Goal: Task Accomplishment & Management: Complete application form

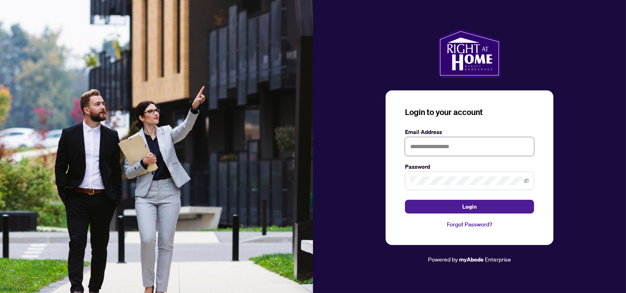
click at [428, 151] on input "text" at bounding box center [469, 146] width 129 height 19
type input "**********"
click at [405, 200] on button "Login" at bounding box center [469, 207] width 129 height 14
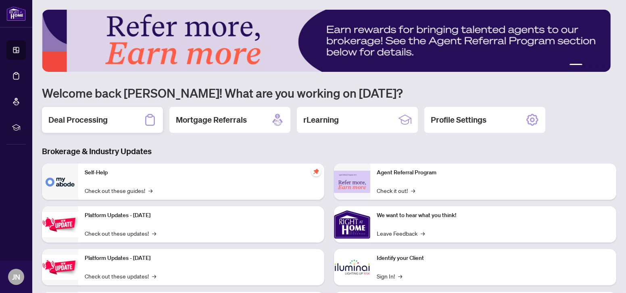
click at [72, 119] on h2 "Deal Processing" at bounding box center [77, 119] width 59 height 11
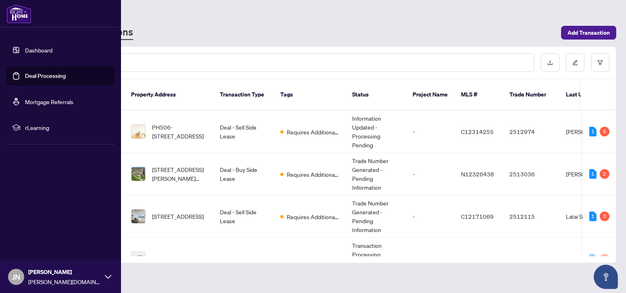
click at [25, 46] on link "Dashboard" at bounding box center [38, 49] width 27 height 7
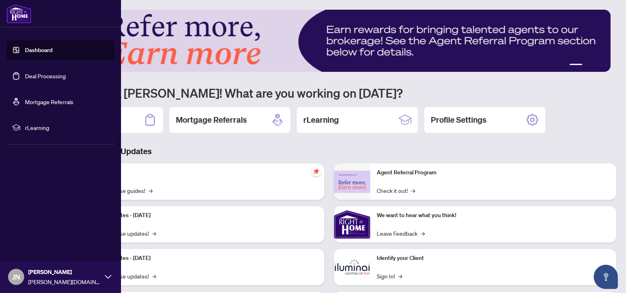
click at [26, 51] on link "Dashboard" at bounding box center [38, 49] width 27 height 7
click at [42, 79] on link "Deal Processing" at bounding box center [45, 75] width 41 height 7
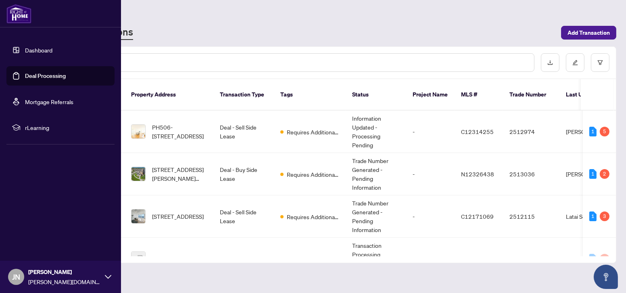
click at [37, 49] on link "Dashboard" at bounding box center [38, 49] width 27 height 7
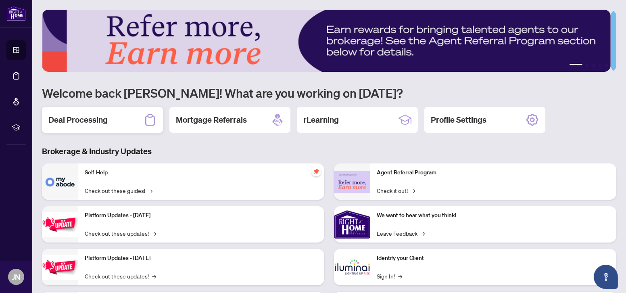
click at [130, 121] on div "Deal Processing" at bounding box center [102, 120] width 121 height 26
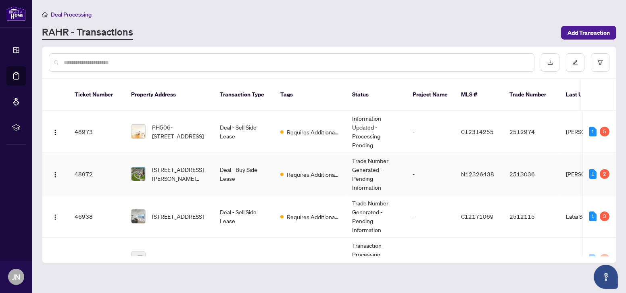
click at [295, 156] on td "Requires Additional Docs" at bounding box center [310, 174] width 72 height 42
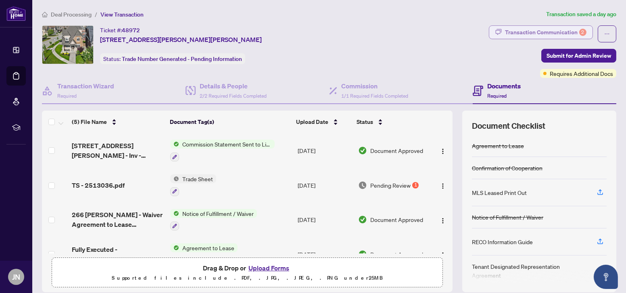
click at [548, 31] on div "Transaction Communication 2" at bounding box center [545, 32] width 81 height 13
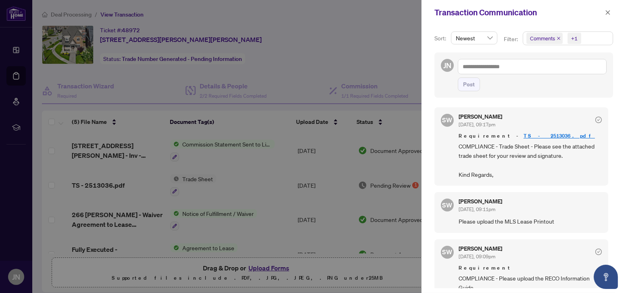
click at [602, 16] on span at bounding box center [607, 13] width 10 height 10
click at [603, 12] on button "button" at bounding box center [607, 13] width 10 height 10
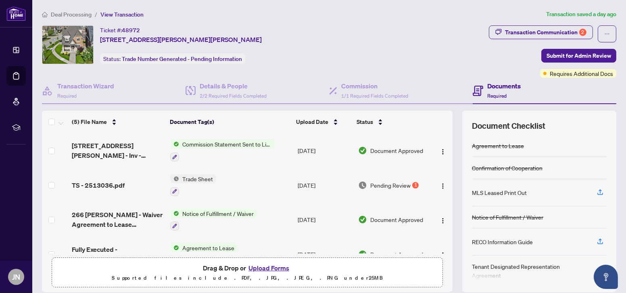
click at [181, 172] on td "Trade Sheet" at bounding box center [230, 185] width 127 height 35
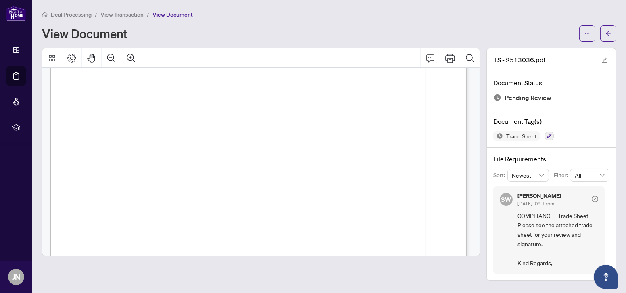
scroll to position [146, 0]
click at [593, 33] on button "button" at bounding box center [587, 33] width 16 height 16
click at [543, 49] on span "Download" at bounding box center [557, 50] width 61 height 9
click at [604, 32] on button "button" at bounding box center [608, 33] width 16 height 16
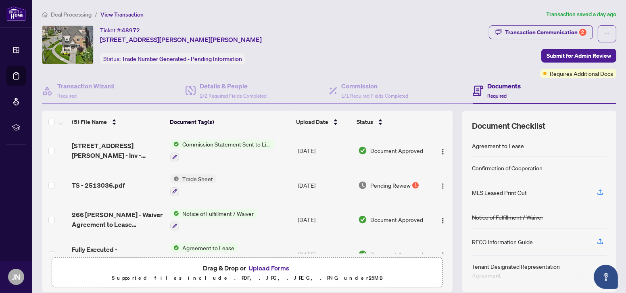
scroll to position [53, 0]
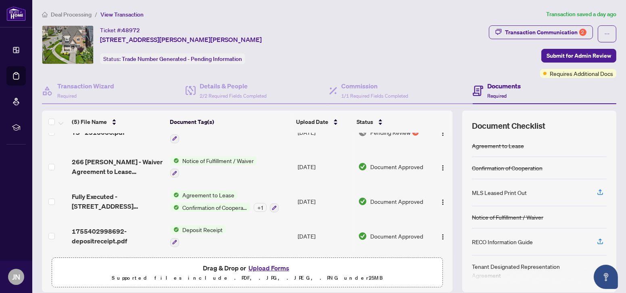
click at [263, 267] on button "Upload Forms" at bounding box center [269, 267] width 46 height 10
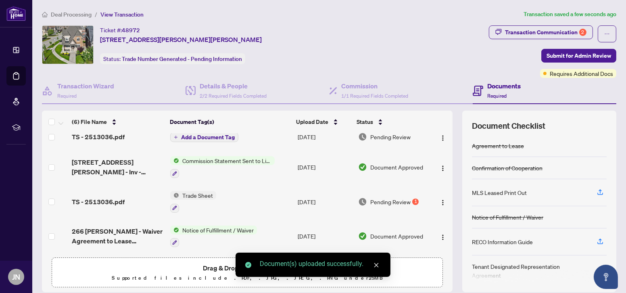
scroll to position [0, 0]
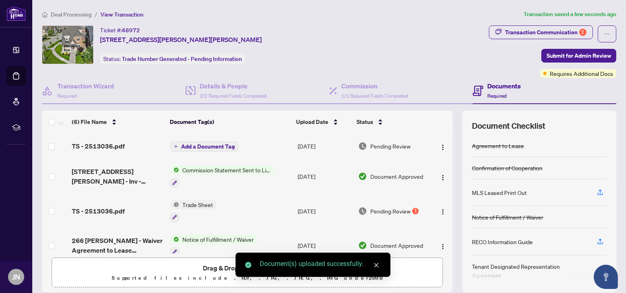
click at [189, 147] on span "Add a Document Tag" at bounding box center [208, 147] width 54 height 6
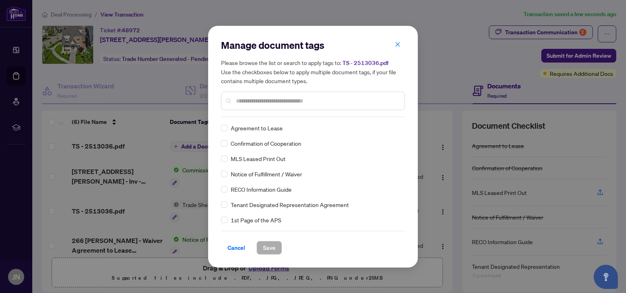
click at [284, 102] on input "text" at bounding box center [317, 100] width 162 height 9
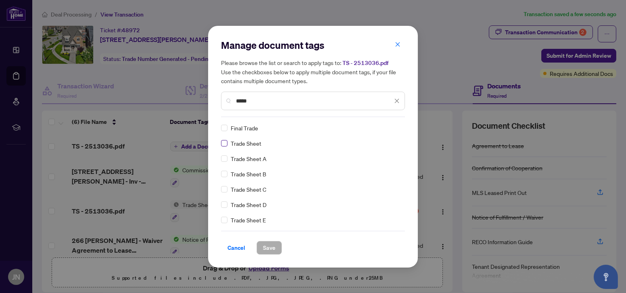
type input "*****"
click at [268, 248] on span "Save" at bounding box center [269, 247] width 12 height 13
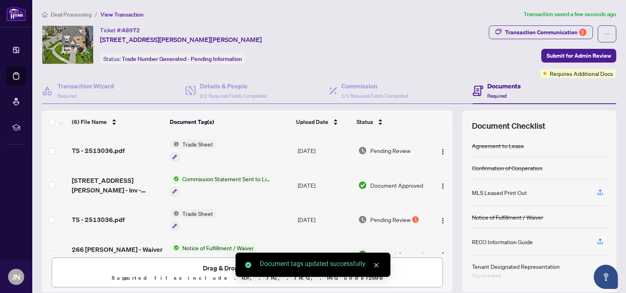
click at [188, 146] on span "Trade Sheet" at bounding box center [197, 143] width 37 height 9
click at [165, 181] on span "Trade Sheet" at bounding box center [173, 182] width 37 height 9
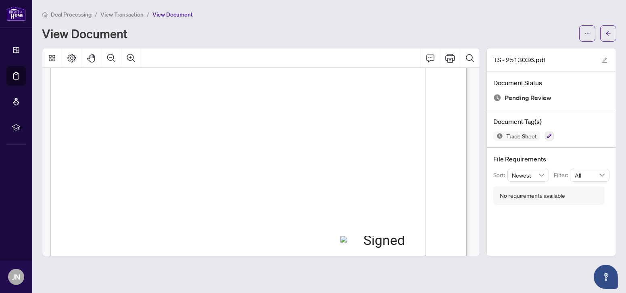
scroll to position [146, 0]
click at [605, 31] on icon "arrow-left" at bounding box center [608, 34] width 6 height 6
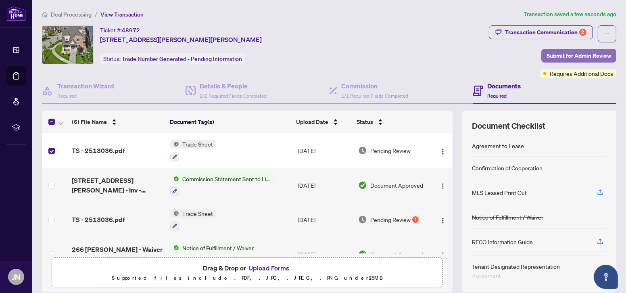
click at [576, 54] on span "Submit for Admin Review" at bounding box center [578, 55] width 64 height 13
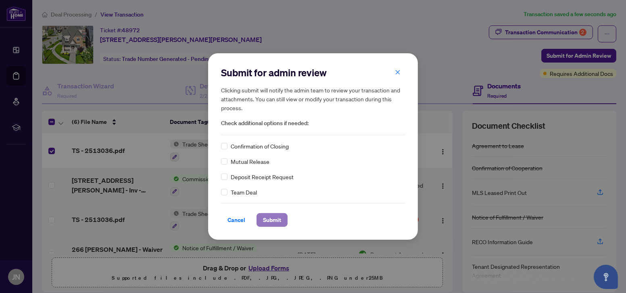
click at [267, 215] on span "Submit" at bounding box center [272, 219] width 18 height 13
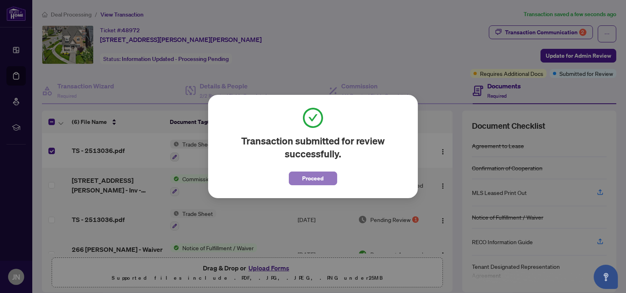
click at [311, 179] on span "Proceed" at bounding box center [312, 178] width 21 height 13
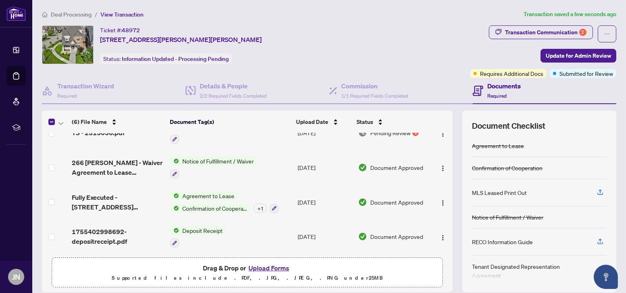
scroll to position [87, 0]
click at [266, 266] on button "Upload Forms" at bounding box center [269, 267] width 46 height 10
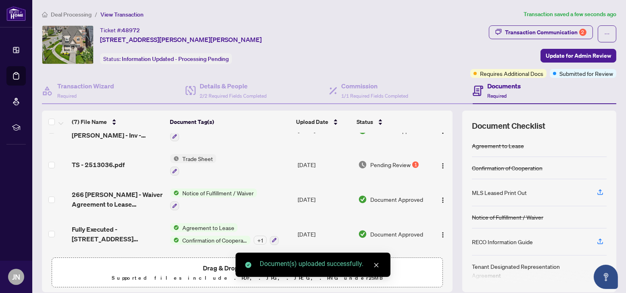
scroll to position [0, 0]
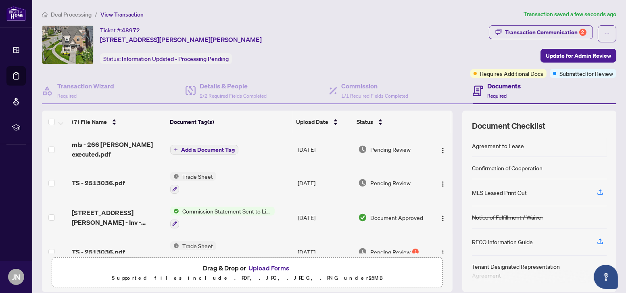
click at [203, 151] on span "Add a Document Tag" at bounding box center [208, 150] width 54 height 6
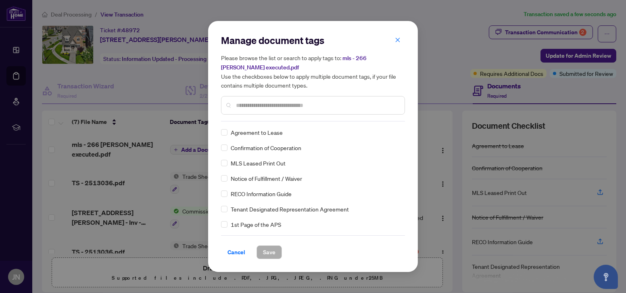
click at [300, 106] on input "text" at bounding box center [317, 105] width 162 height 9
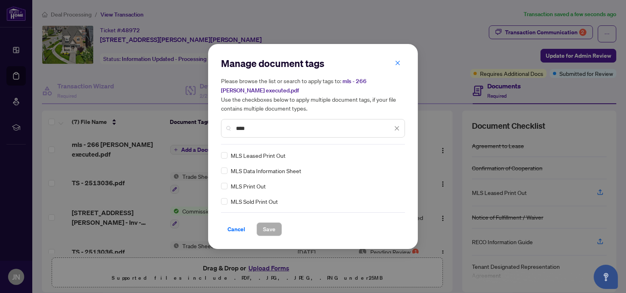
type input "***"
click at [264, 225] on span "Save" at bounding box center [269, 229] width 12 height 13
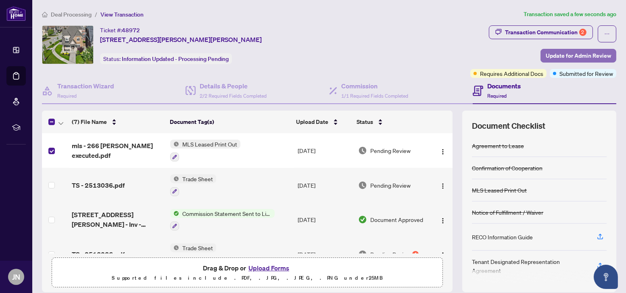
click at [572, 56] on span "Update for Admin Review" at bounding box center [577, 55] width 65 height 13
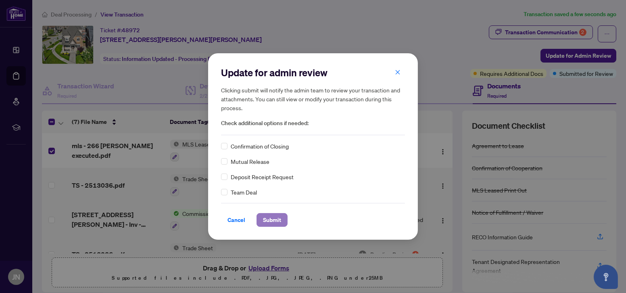
click at [264, 216] on span "Submit" at bounding box center [272, 219] width 18 height 13
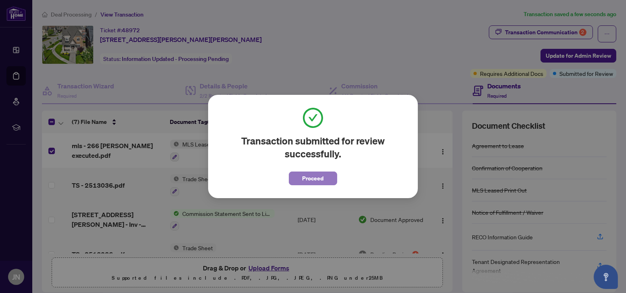
click at [317, 178] on span "Proceed" at bounding box center [312, 178] width 21 height 13
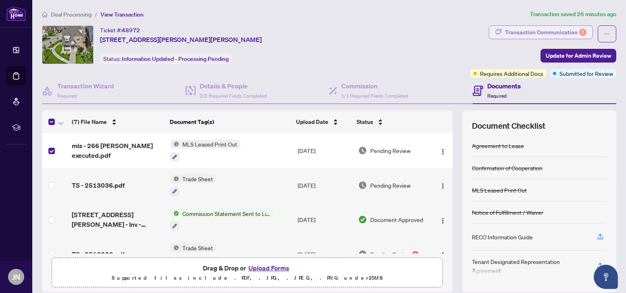
click at [560, 32] on div "Transaction Communication 2" at bounding box center [545, 32] width 81 height 13
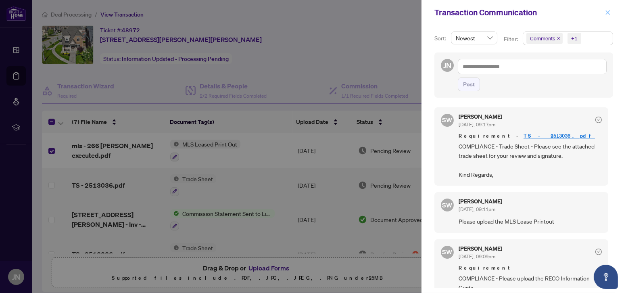
click at [607, 11] on icon "close" at bounding box center [608, 13] width 6 height 6
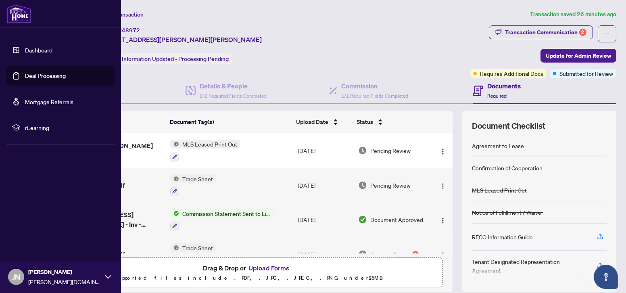
click at [25, 77] on link "Deal Processing" at bounding box center [45, 75] width 41 height 7
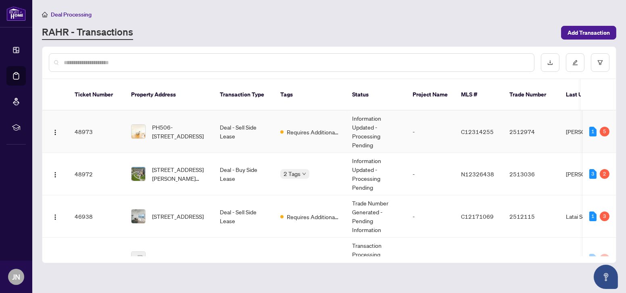
click at [238, 125] on td "Deal - Sell Side Lease" at bounding box center [243, 131] width 60 height 42
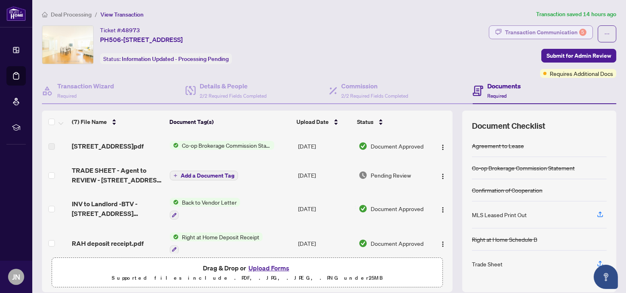
click at [574, 36] on div "Transaction Communication 5" at bounding box center [545, 32] width 81 height 13
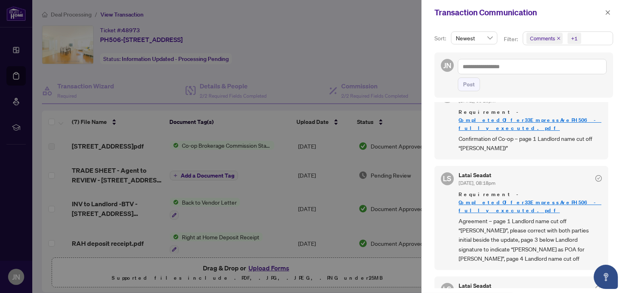
scroll to position [220, 0]
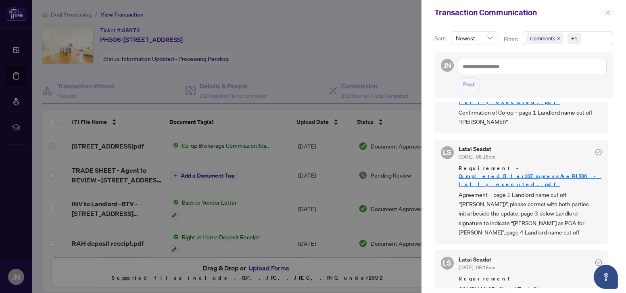
click at [604, 14] on button "button" at bounding box center [607, 13] width 10 height 10
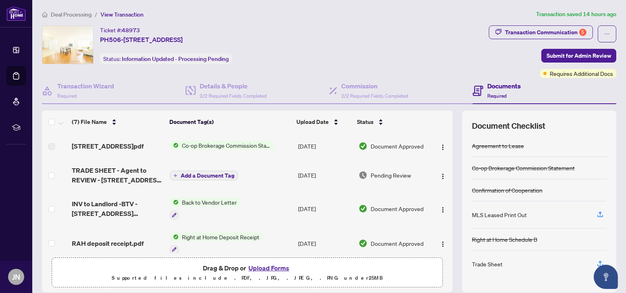
scroll to position [36, 0]
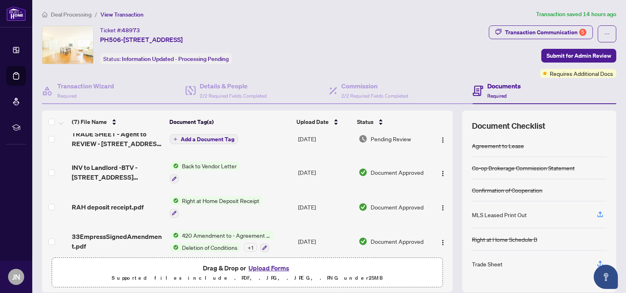
click at [187, 144] on button "Add a Document Tag" at bounding box center [204, 139] width 68 height 10
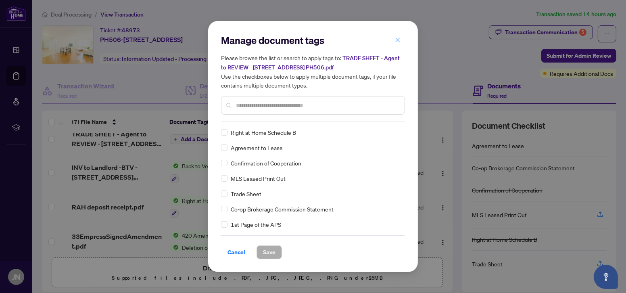
click at [397, 42] on icon "close" at bounding box center [398, 40] width 6 height 6
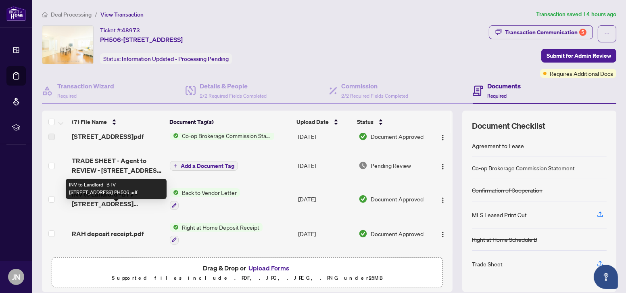
scroll to position [0, 0]
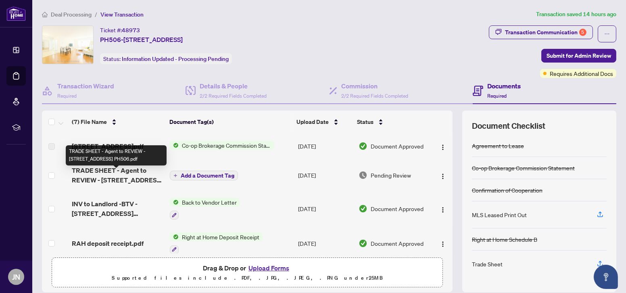
click at [104, 173] on span "TRADE SHEET - Agent to REVIEW - 33 Empress Avenue PH506.pdf" at bounding box center [118, 174] width 92 height 19
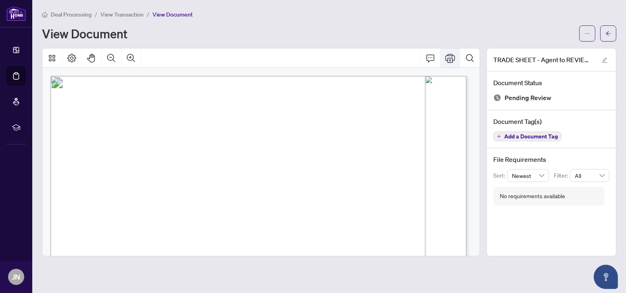
click at [453, 53] on icon "Print" at bounding box center [450, 58] width 10 height 10
click at [585, 33] on icon "ellipsis" at bounding box center [587, 34] width 6 height 6
click at [547, 50] on span "Download" at bounding box center [557, 50] width 61 height 9
click at [582, 30] on button "button" at bounding box center [587, 33] width 16 height 16
click at [546, 50] on span "Download" at bounding box center [557, 50] width 61 height 9
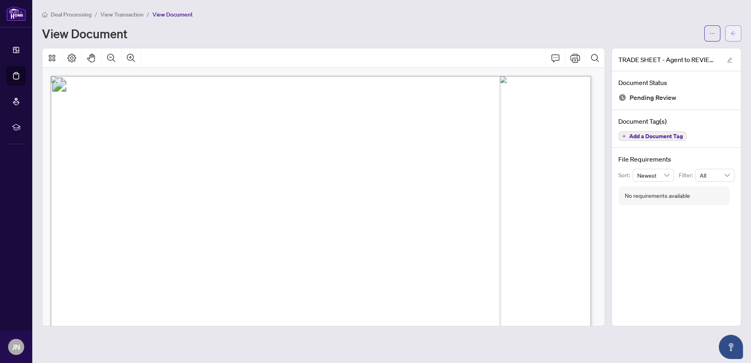
click at [625, 33] on icon "arrow-left" at bounding box center [733, 34] width 6 height 6
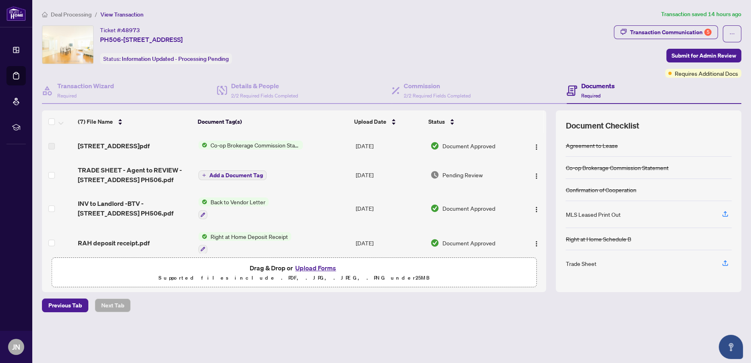
click at [317, 265] on button "Upload Forms" at bounding box center [316, 268] width 46 height 10
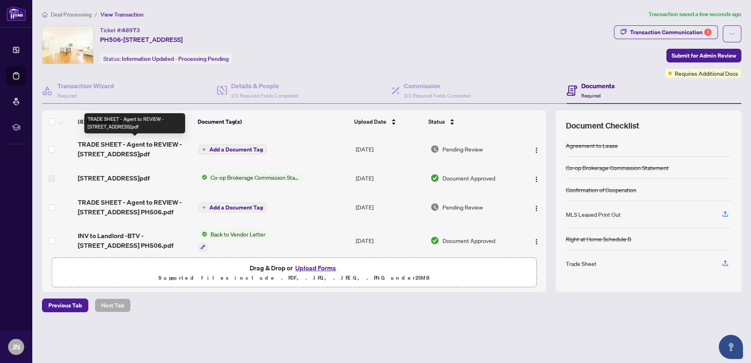
click at [155, 149] on span "TRADE SHEET - Agent to REVIEW - 33 Empress Avenue PH506 1.pdf" at bounding box center [135, 148] width 114 height 19
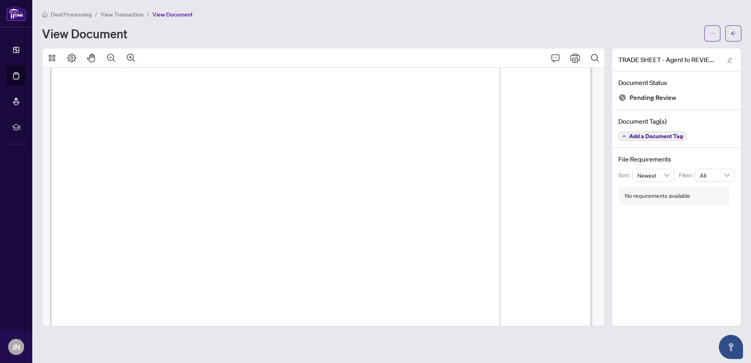
scroll to position [90, 0]
click at [625, 31] on icon "arrow-left" at bounding box center [733, 34] width 6 height 6
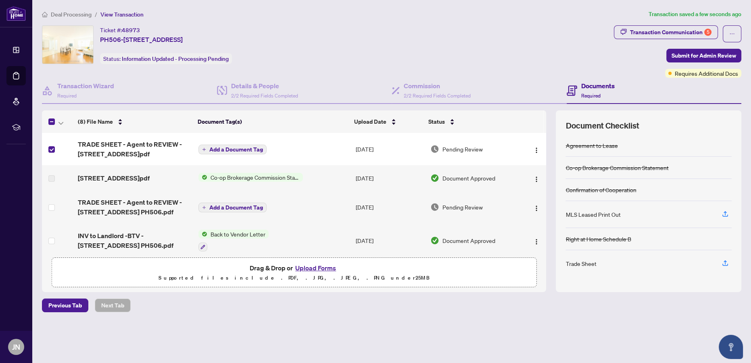
click at [244, 147] on span "Add a Document Tag" at bounding box center [236, 150] width 54 height 6
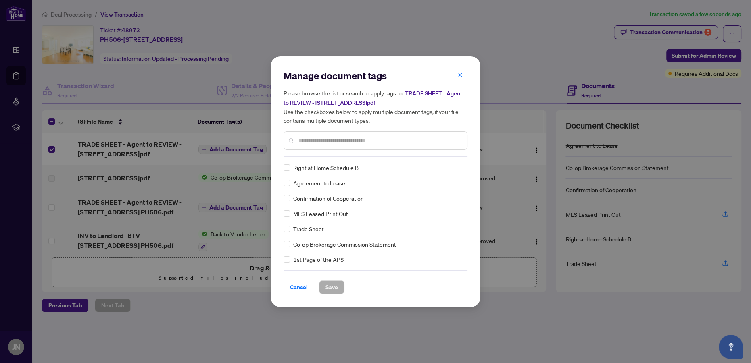
click at [371, 140] on input "text" at bounding box center [379, 140] width 162 height 9
type input "*****"
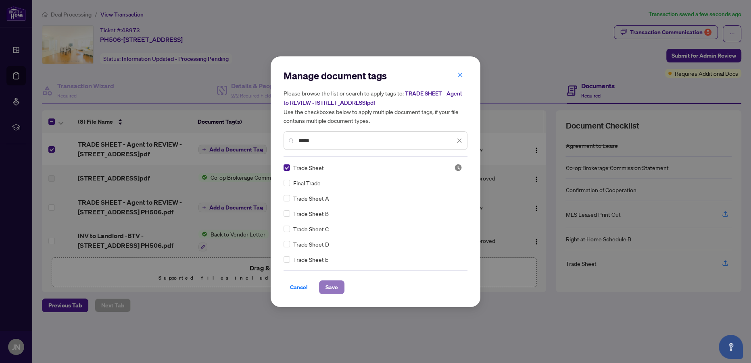
click at [335, 289] on span "Save" at bounding box center [331, 287] width 12 height 13
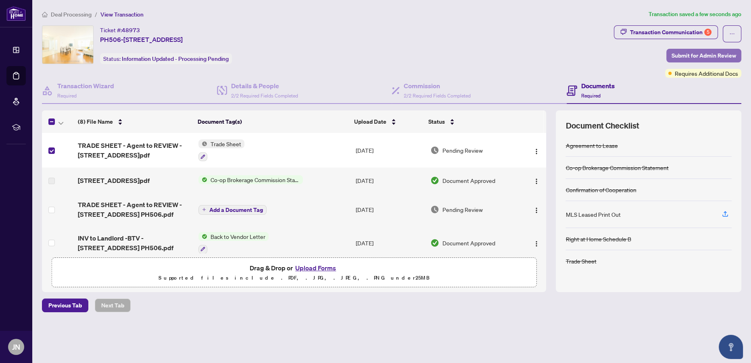
click at [625, 57] on span "Submit for Admin Review" at bounding box center [703, 55] width 64 height 13
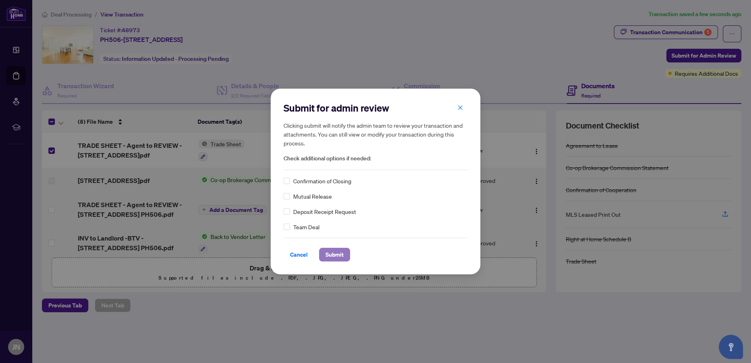
click at [332, 251] on span "Submit" at bounding box center [334, 254] width 18 height 13
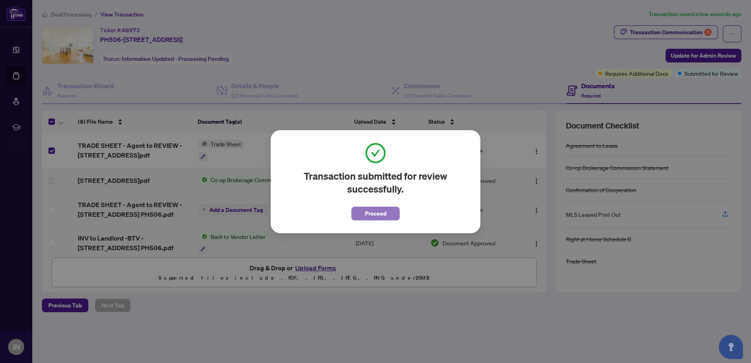
click at [385, 217] on span "Proceed" at bounding box center [375, 213] width 21 height 13
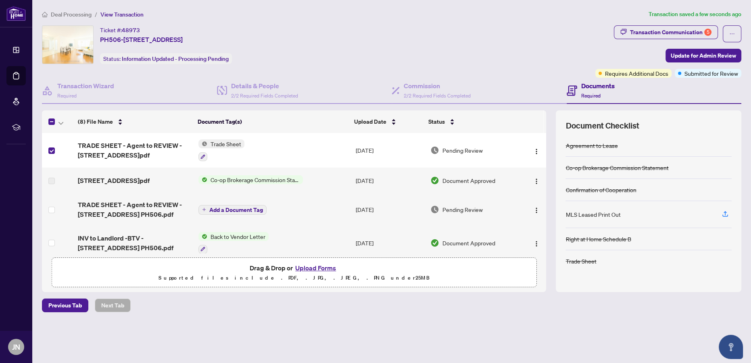
click at [305, 265] on button "Upload Forms" at bounding box center [316, 268] width 46 height 10
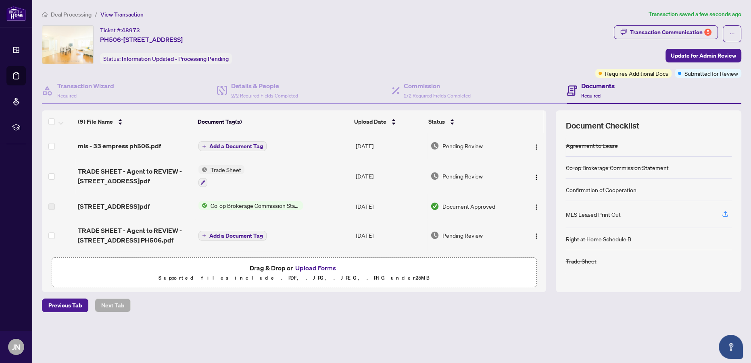
click at [245, 145] on span "Add a Document Tag" at bounding box center [236, 147] width 54 height 6
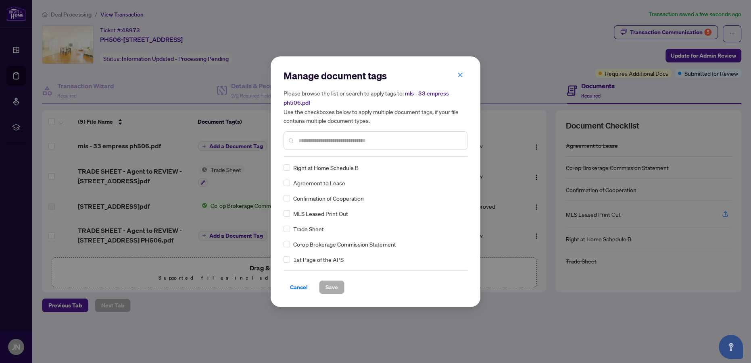
click at [315, 141] on input "text" at bounding box center [379, 140] width 162 height 9
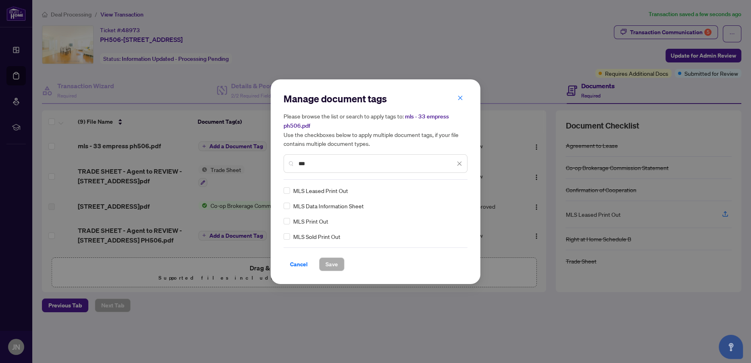
type input "***"
click at [323, 262] on button "Save" at bounding box center [331, 265] width 25 height 14
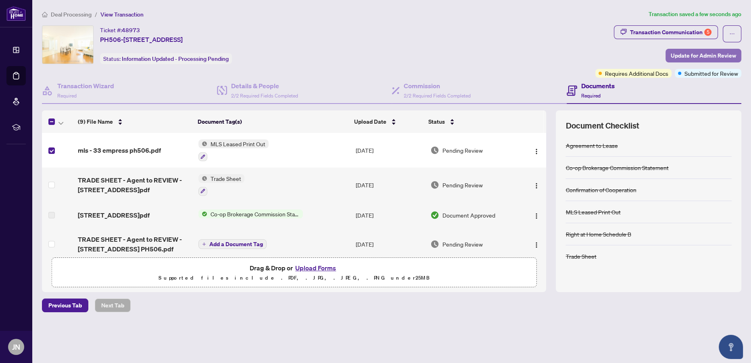
click at [625, 54] on span "Update for Admin Review" at bounding box center [702, 55] width 65 height 13
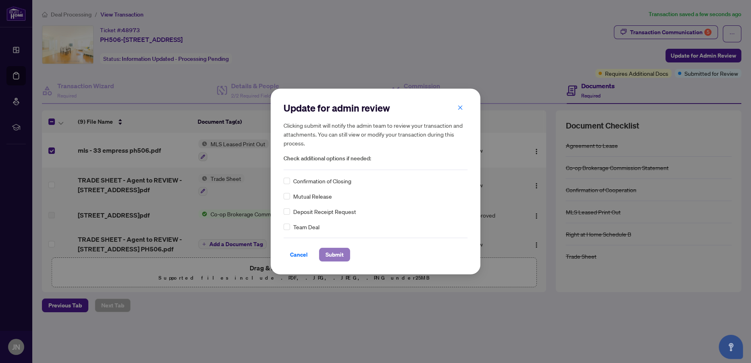
click at [329, 252] on span "Submit" at bounding box center [334, 254] width 18 height 13
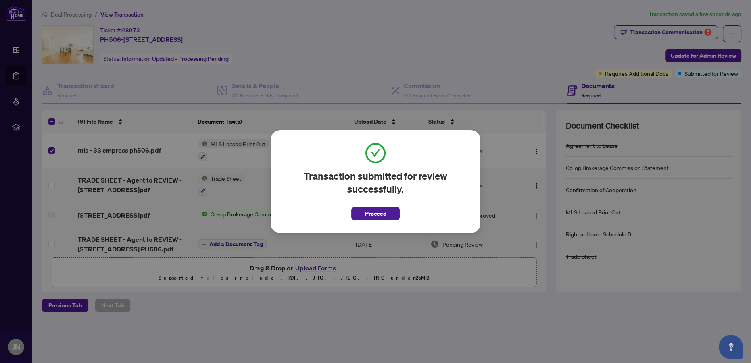
click at [480, 57] on div "Transaction submitted for review successfully. Proceed Cancel OK" at bounding box center [375, 181] width 751 height 363
click at [376, 213] on span "Proceed" at bounding box center [375, 213] width 21 height 13
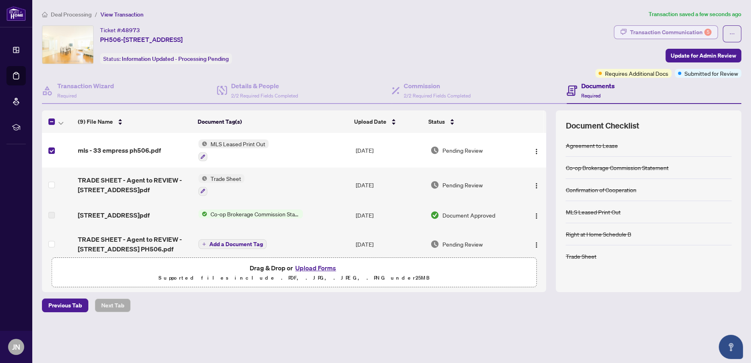
click at [625, 33] on div "Transaction Communication 5" at bounding box center [670, 32] width 81 height 13
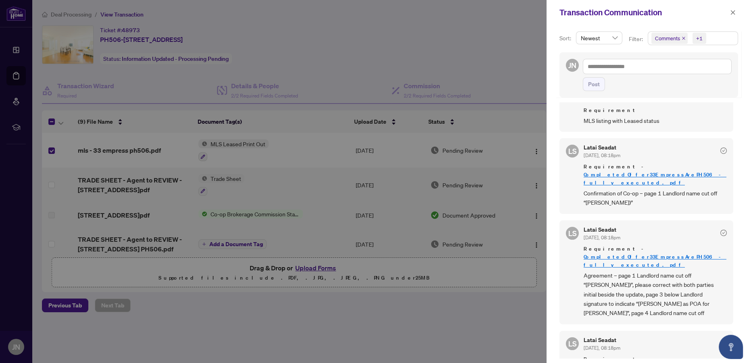
scroll to position [146, 0]
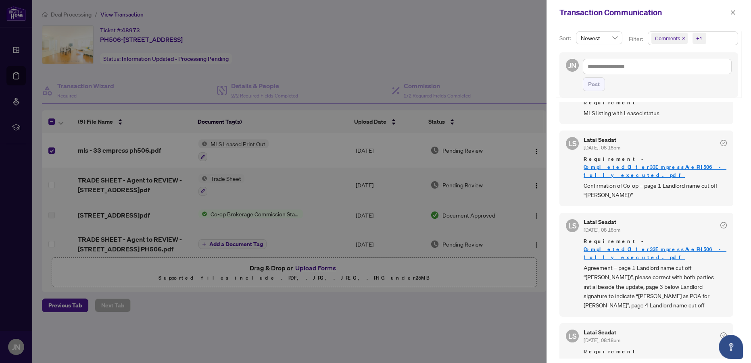
click at [625, 246] on link "CompletedOffer33EmpressAvePH506 - fully executed.pdf" at bounding box center [654, 253] width 143 height 15
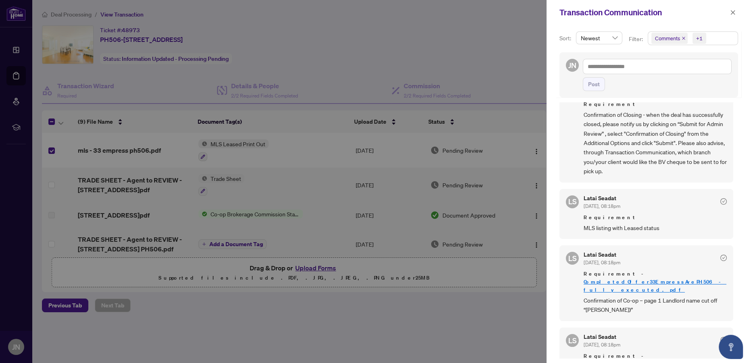
scroll to position [0, 0]
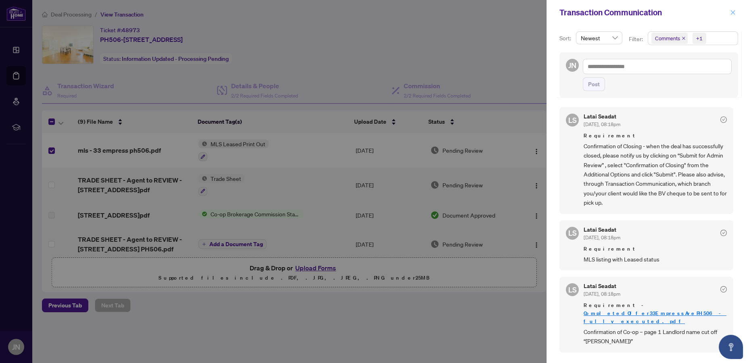
click at [625, 14] on icon "close" at bounding box center [732, 12] width 4 height 4
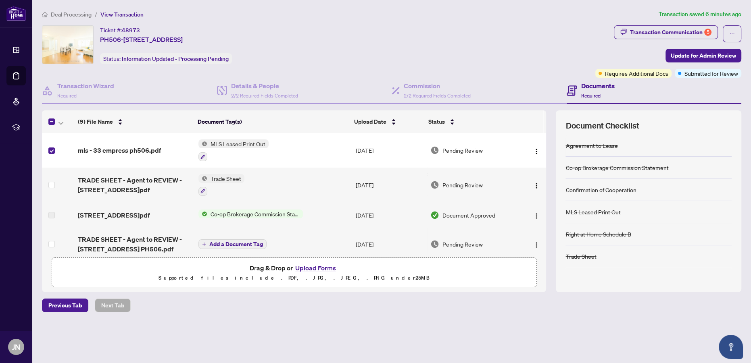
click at [301, 266] on button "Upload Forms" at bounding box center [316, 268] width 46 height 10
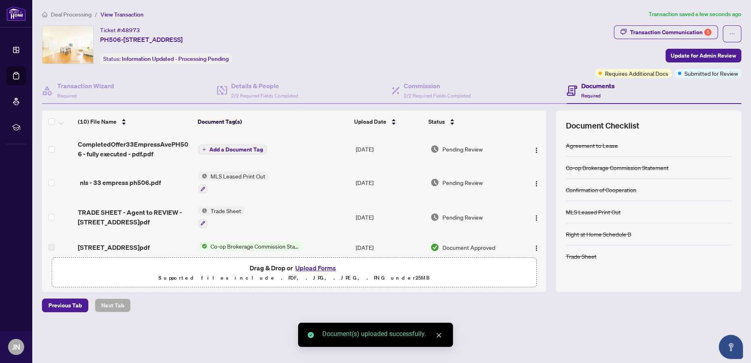
click at [226, 148] on span "Add a Document Tag" at bounding box center [236, 150] width 54 height 6
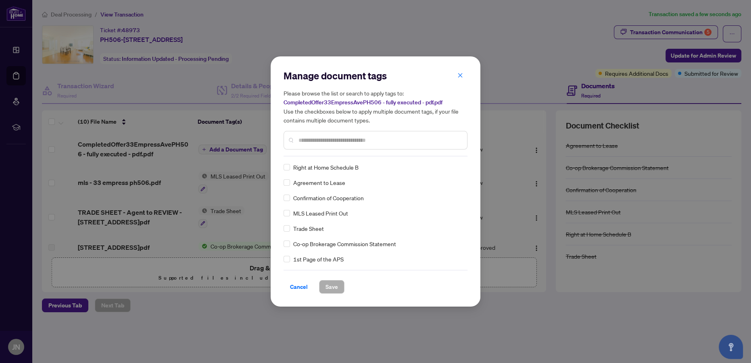
click at [328, 135] on div at bounding box center [375, 140] width 184 height 19
click at [327, 138] on input "text" at bounding box center [379, 140] width 162 height 9
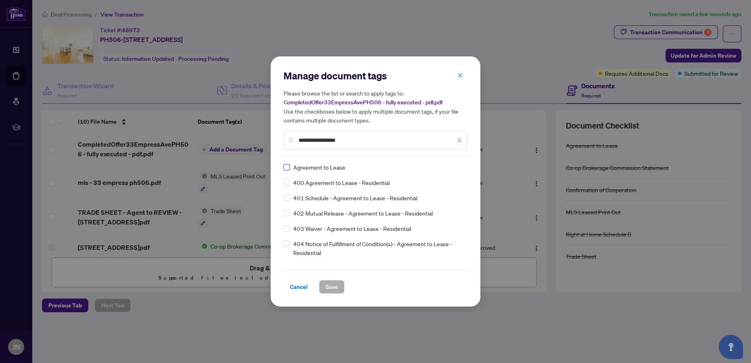
type input "**********"
click at [336, 284] on span "Save" at bounding box center [331, 287] width 12 height 13
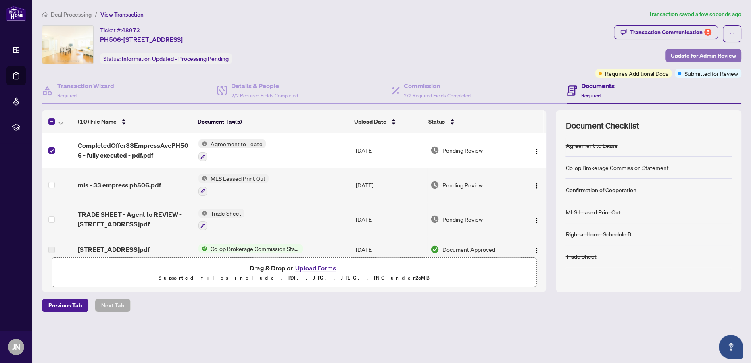
click at [625, 54] on span "Update for Admin Review" at bounding box center [702, 55] width 65 height 13
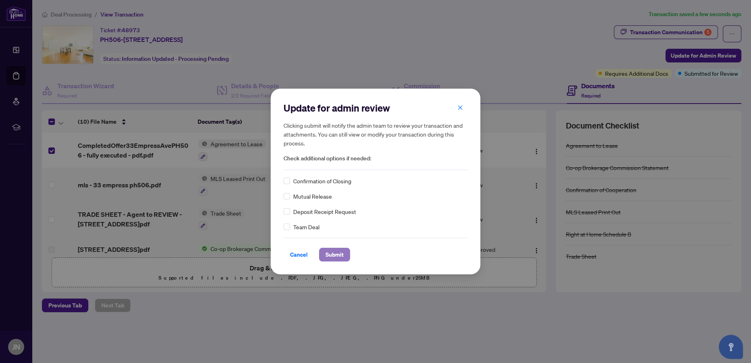
click at [323, 259] on button "Submit" at bounding box center [334, 255] width 31 height 14
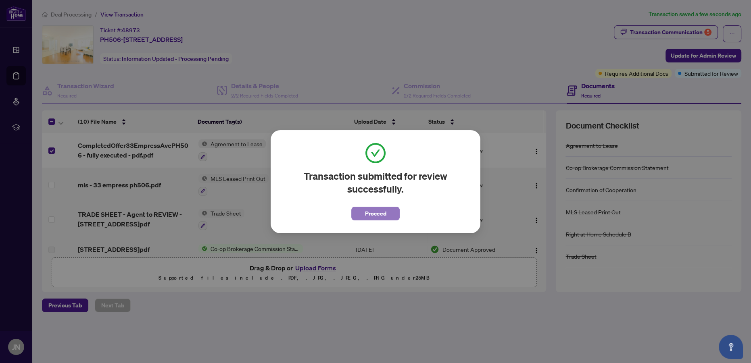
click at [367, 209] on span "Proceed" at bounding box center [375, 213] width 21 height 13
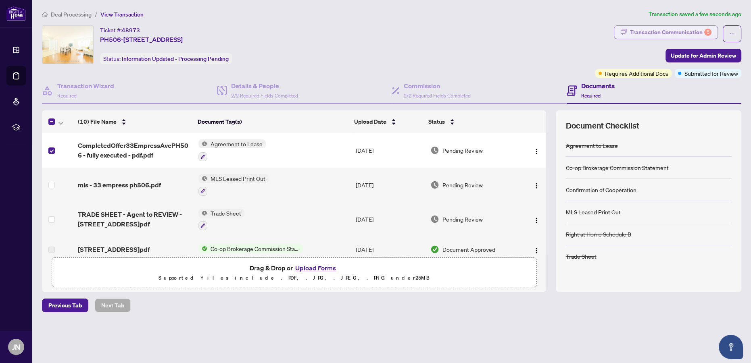
click at [625, 34] on div "Transaction Communication 5" at bounding box center [670, 32] width 81 height 13
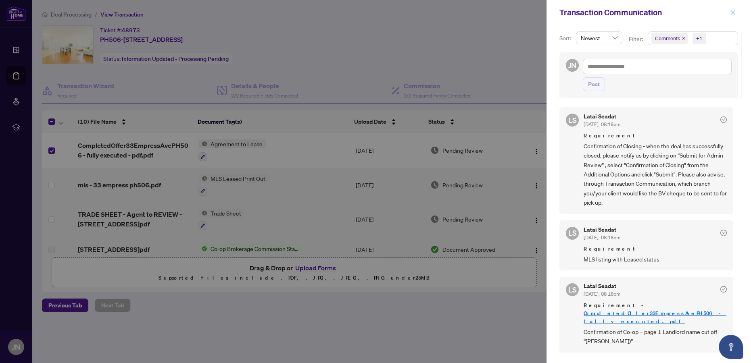
click at [625, 15] on span "button" at bounding box center [733, 12] width 6 height 13
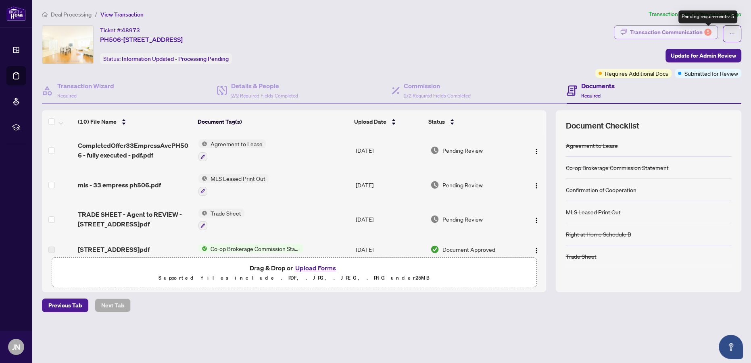
click at [625, 34] on div "5" at bounding box center [707, 32] width 7 height 7
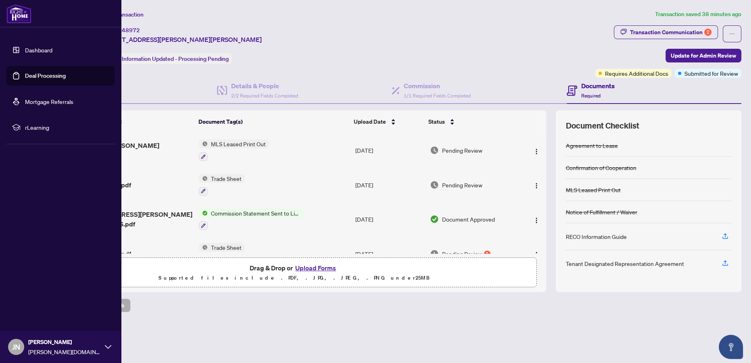
click at [33, 50] on link "Dashboard" at bounding box center [38, 49] width 27 height 7
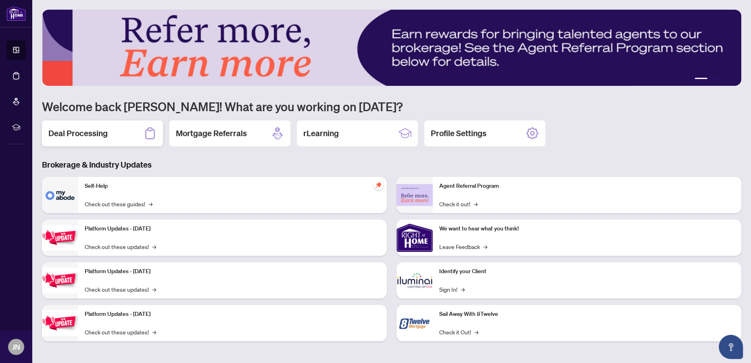
click at [124, 133] on div "Deal Processing" at bounding box center [102, 134] width 121 height 26
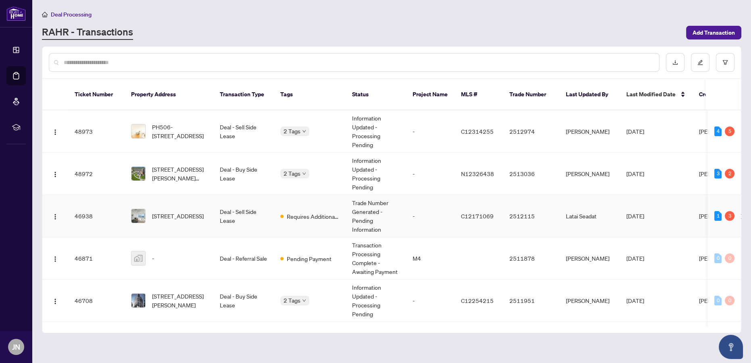
click at [243, 198] on td "Deal - Sell Side Lease" at bounding box center [243, 216] width 60 height 42
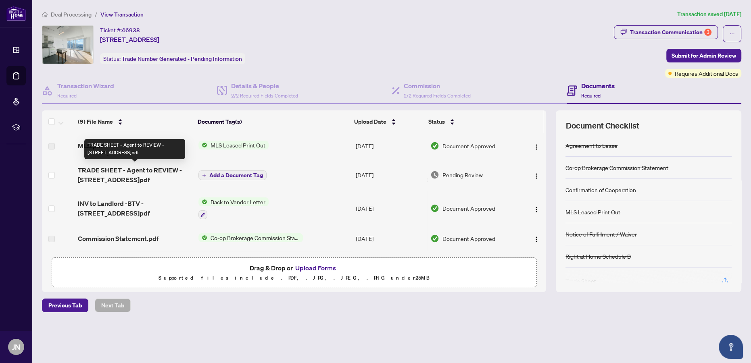
click at [148, 179] on span "TRADE SHEET - Agent to REVIEW - 210 Victoria St 3110.pdf" at bounding box center [135, 174] width 114 height 19
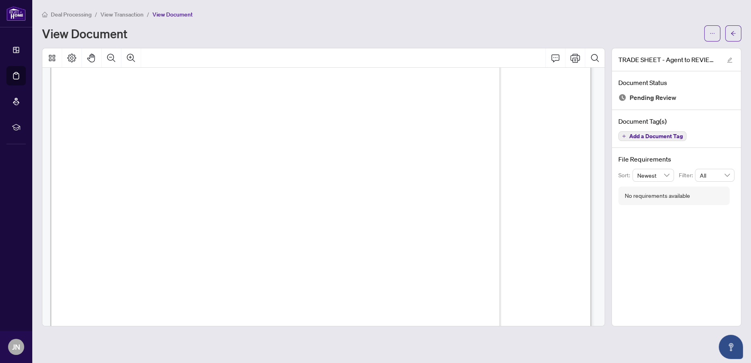
scroll to position [110, 0]
click at [625, 37] on button "button" at bounding box center [712, 33] width 16 height 16
click at [625, 51] on span "Download" at bounding box center [682, 50] width 61 height 9
click at [625, 35] on icon "arrow-left" at bounding box center [733, 34] width 6 height 6
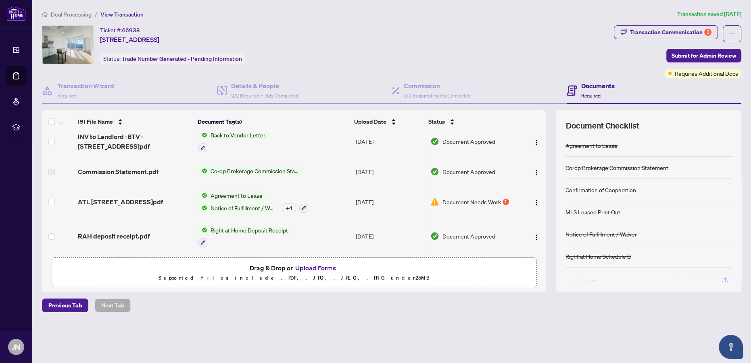
scroll to position [110, 0]
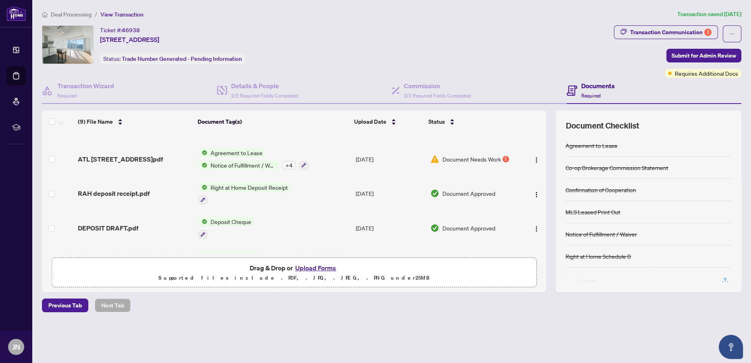
click at [312, 266] on button "Upload Forms" at bounding box center [316, 268] width 46 height 10
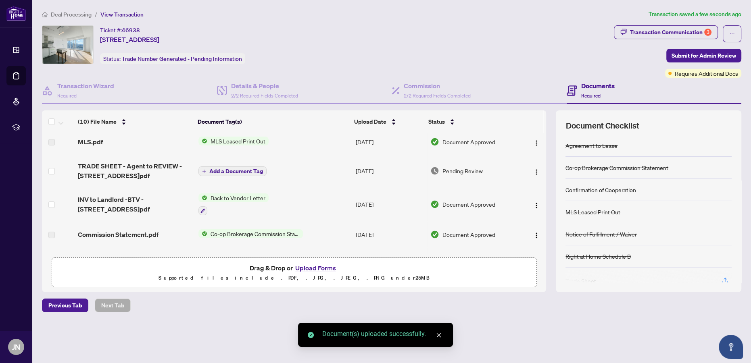
scroll to position [0, 0]
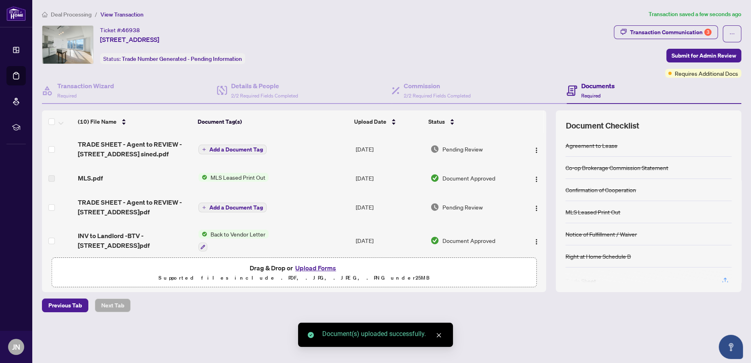
click at [229, 150] on span "Add a Document Tag" at bounding box center [236, 150] width 54 height 6
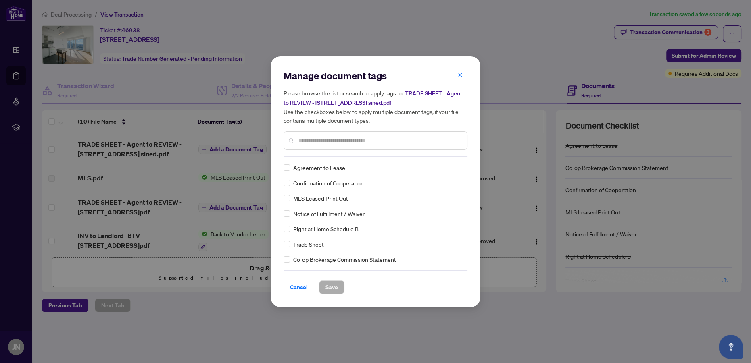
click at [332, 144] on input "text" at bounding box center [379, 140] width 162 height 9
type input "*****"
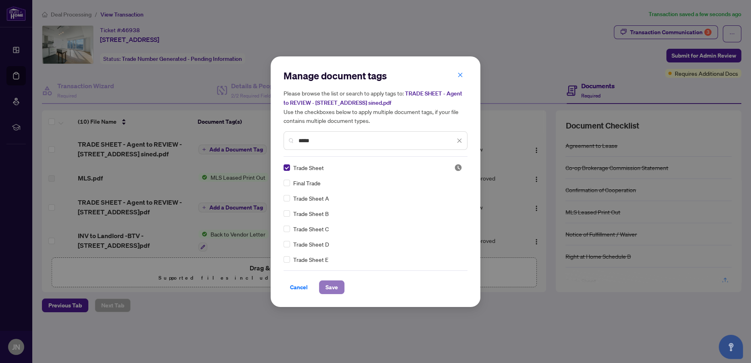
click at [330, 286] on span "Save" at bounding box center [331, 287] width 12 height 13
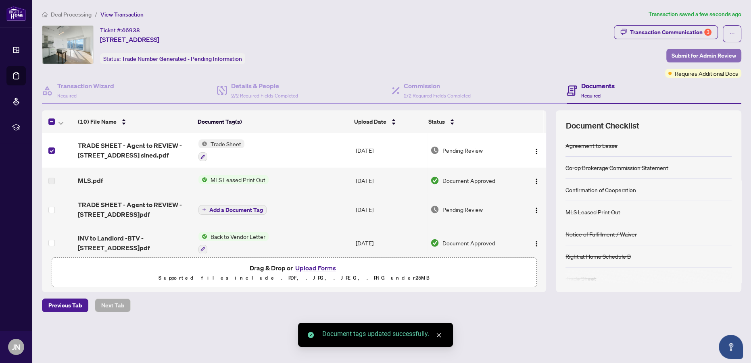
click at [625, 57] on span "Submit for Admin Review" at bounding box center [703, 55] width 64 height 13
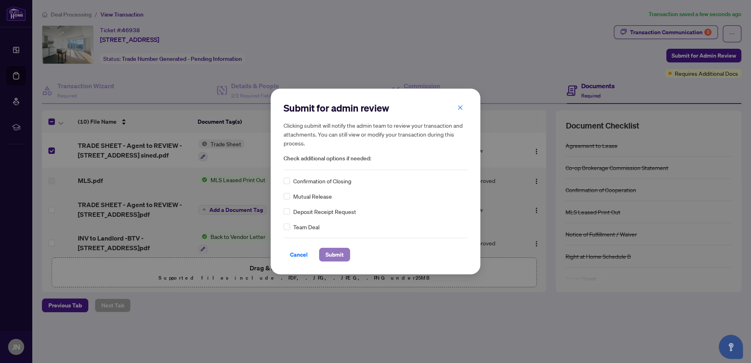
click at [331, 254] on span "Submit" at bounding box center [334, 254] width 18 height 13
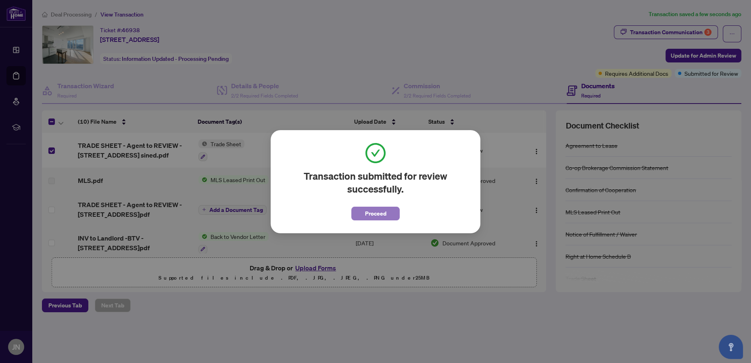
click at [379, 214] on span "Proceed" at bounding box center [375, 213] width 21 height 13
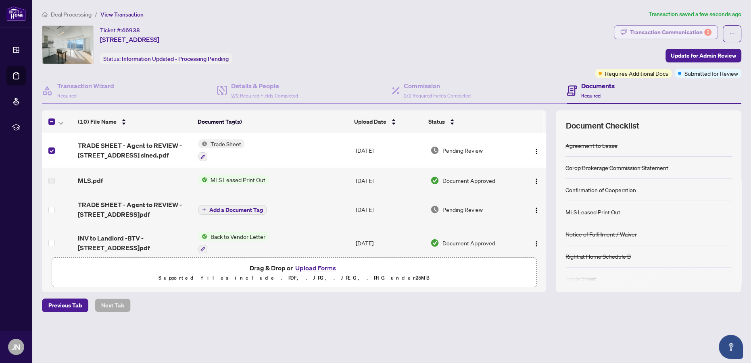
click at [625, 31] on div "Transaction Communication 3" at bounding box center [670, 32] width 81 height 13
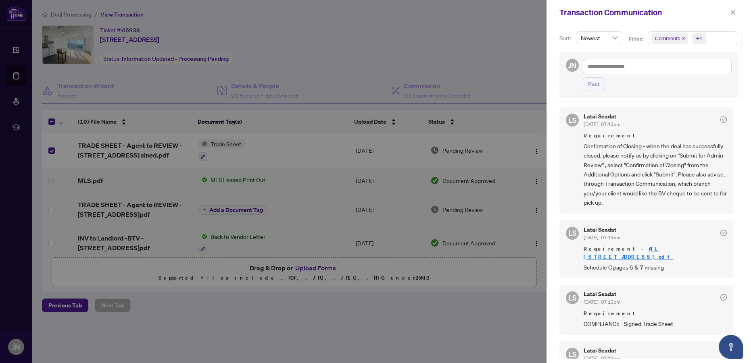
click at [625, 246] on link "ATL [STREET_ADDRESS]pdf" at bounding box center [628, 252] width 90 height 15
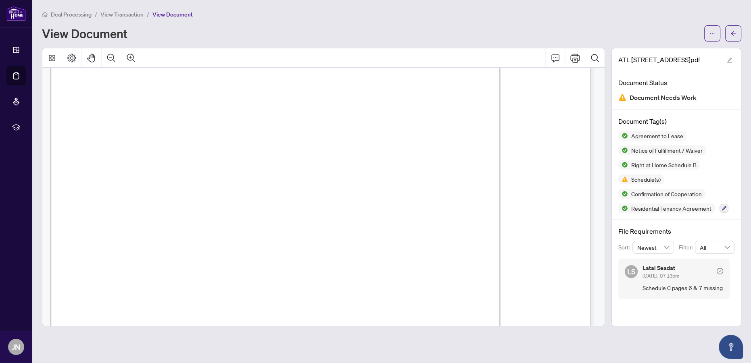
scroll to position [10833, 0]
